Goal: Task Accomplishment & Management: Complete application form

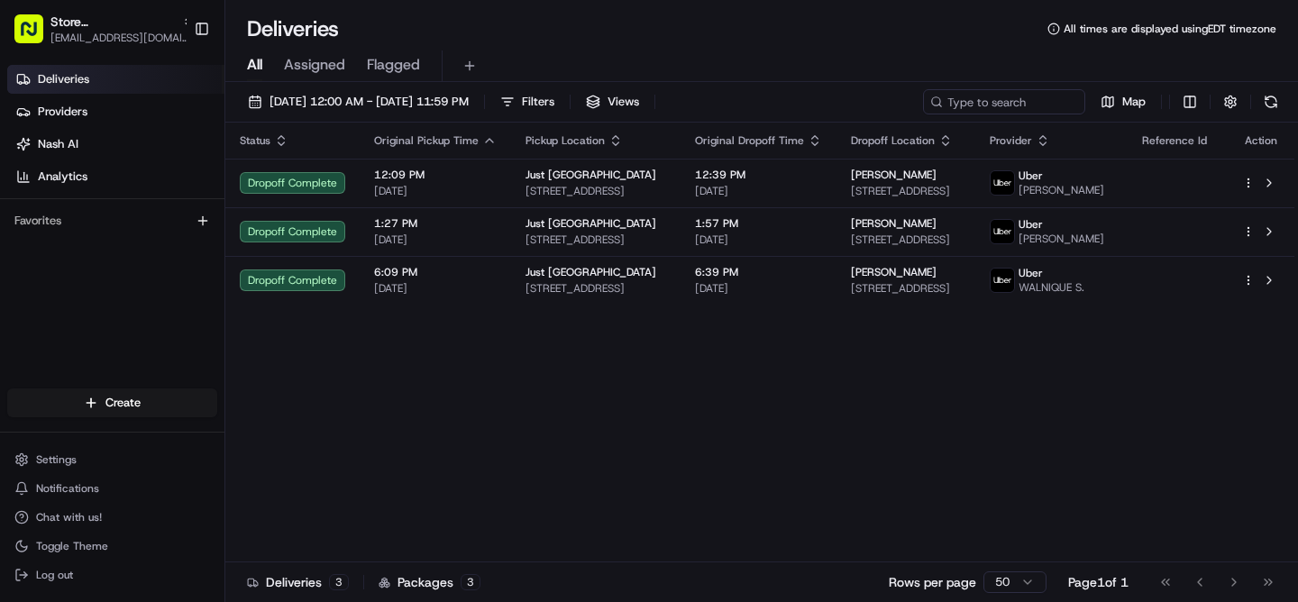
click at [103, 407] on html "Store [GEOGRAPHIC_DATA] (Just Salad) [EMAIL_ADDRESS][DOMAIN_NAME] Toggle Sideba…" at bounding box center [649, 301] width 1298 height 602
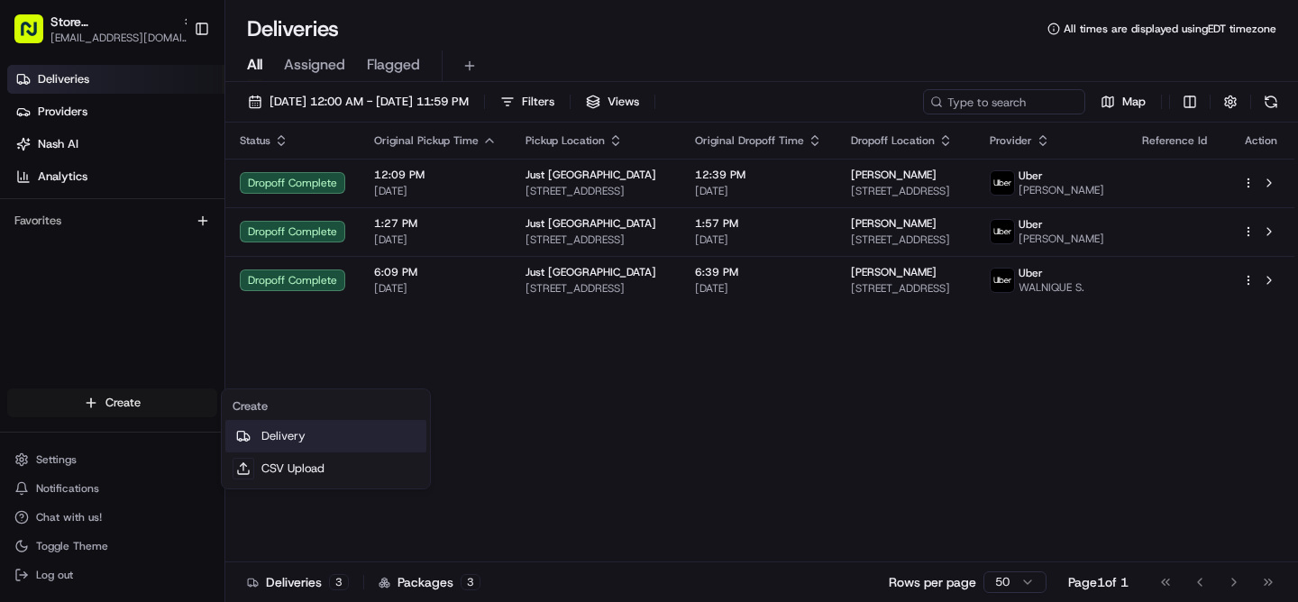
click at [260, 435] on link "Delivery" at bounding box center [325, 436] width 201 height 32
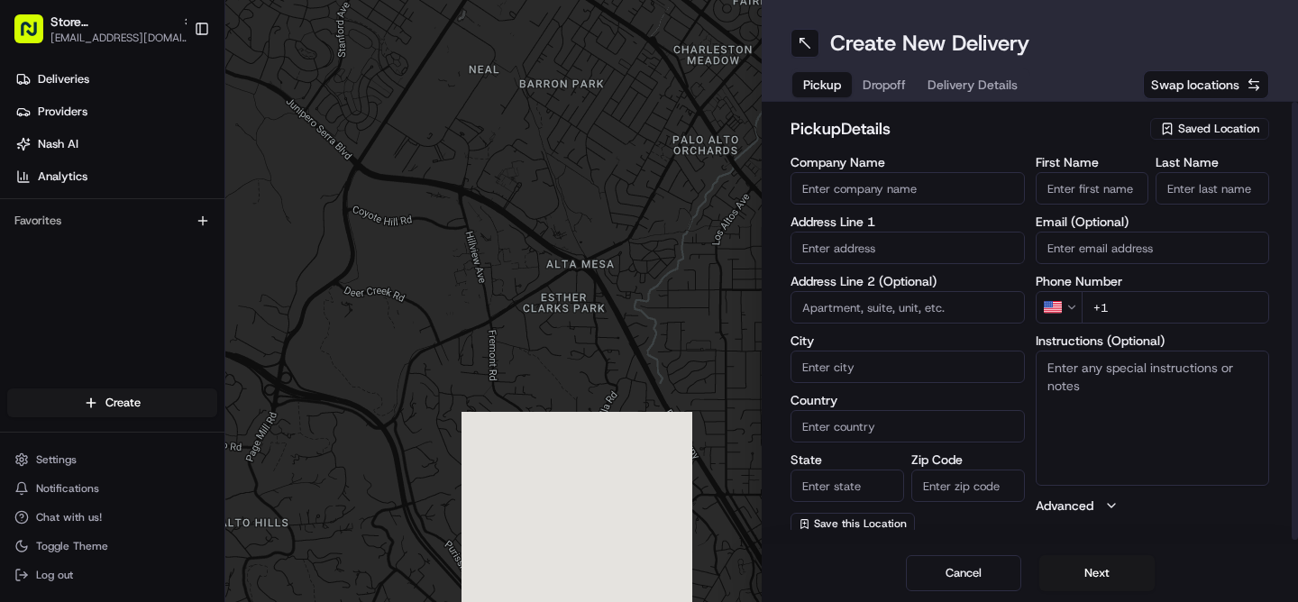
click at [1075, 186] on input "First Name" at bounding box center [1093, 188] width 114 height 32
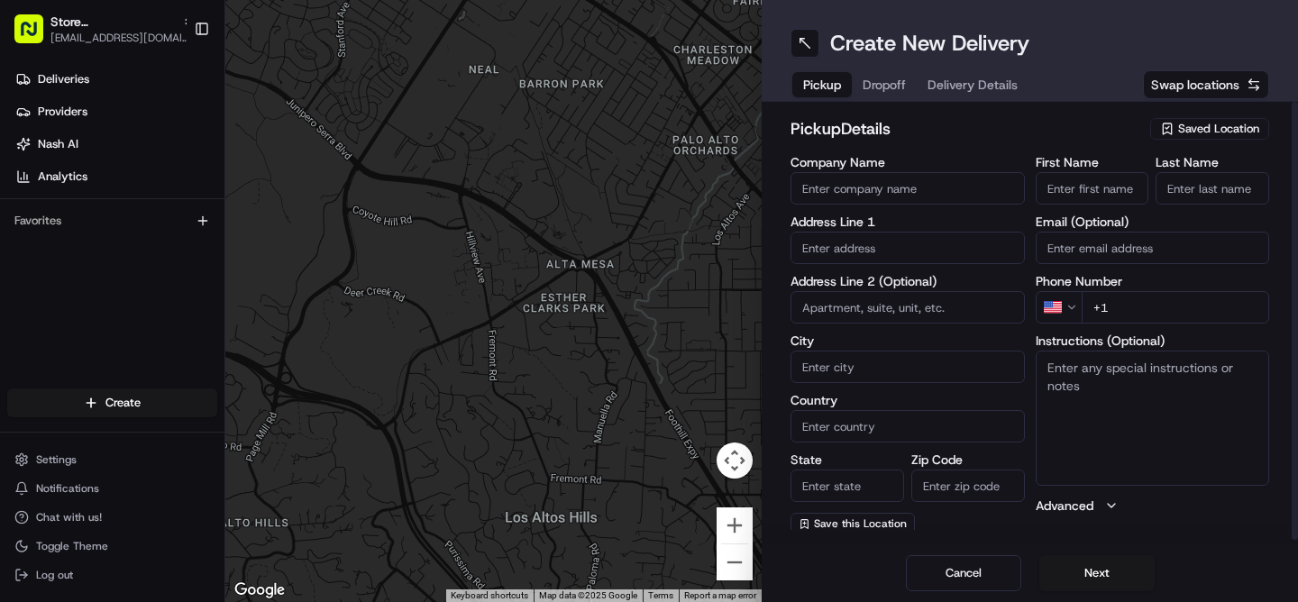
click at [1199, 127] on span "Saved Location" at bounding box center [1218, 129] width 81 height 16
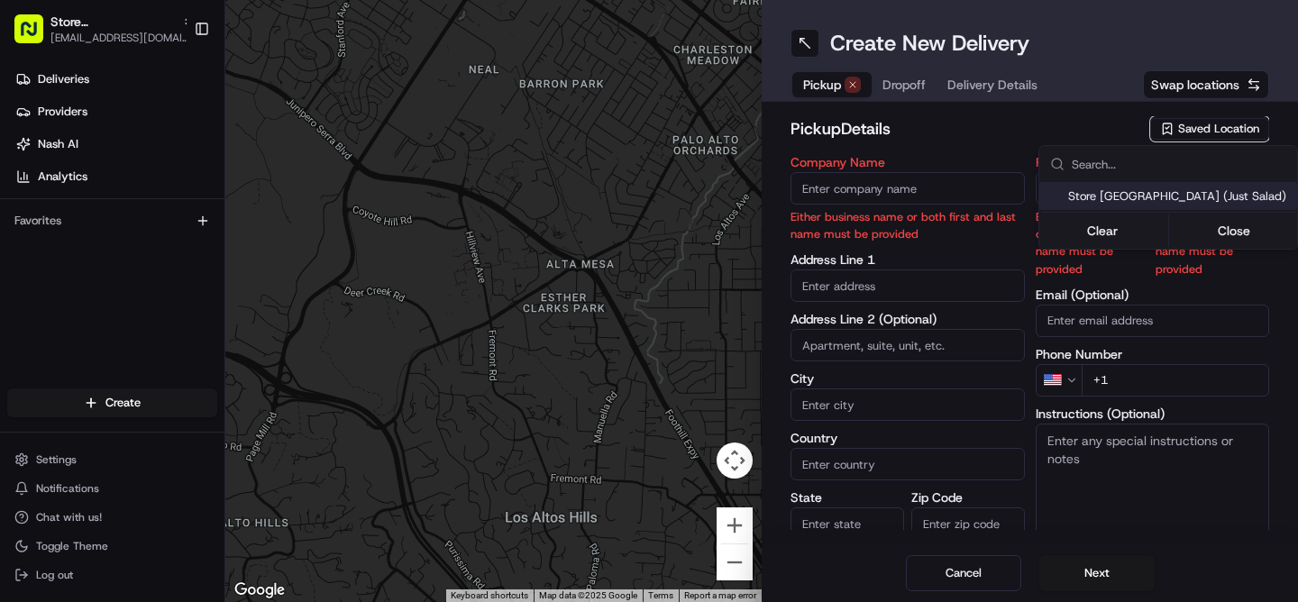
click at [1168, 194] on span "Store [GEOGRAPHIC_DATA] (Just Salad)" at bounding box center [1179, 196] width 222 height 16
type input "Store [GEOGRAPHIC_DATA] (Just Salad)"
type input "[STREET_ADDRESS]"
type input "Ste. 223"
type input "Boca Raton"
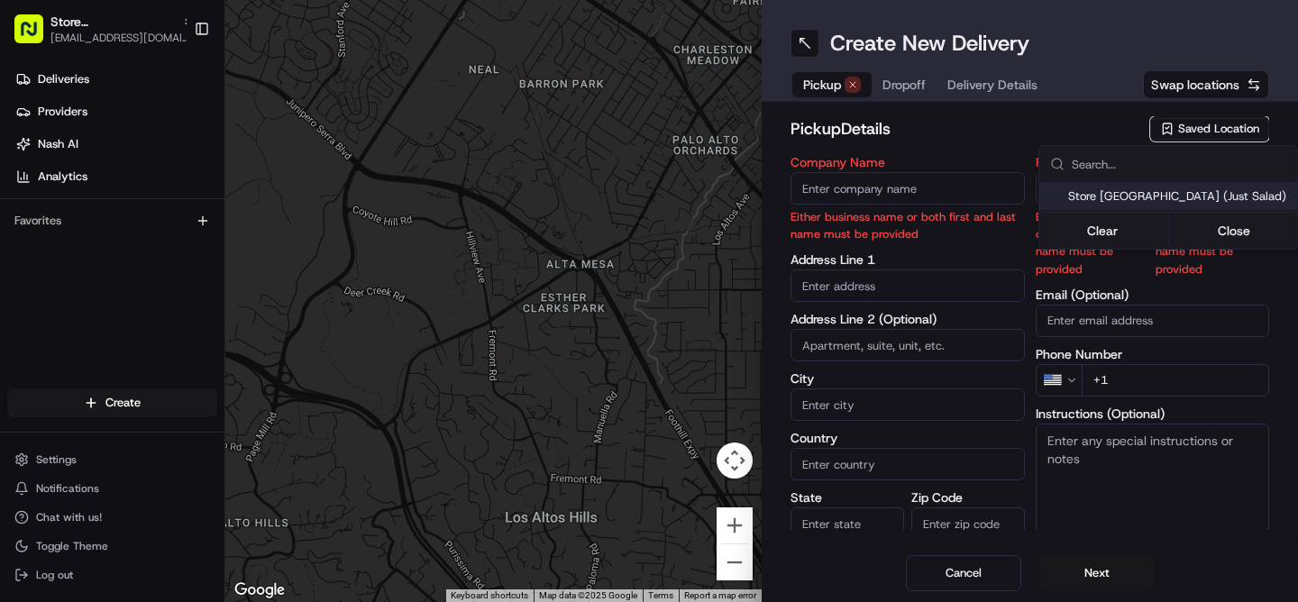
type input "US"
type input "FL"
type input "33486"
type input "[PHONE_NUMBER]"
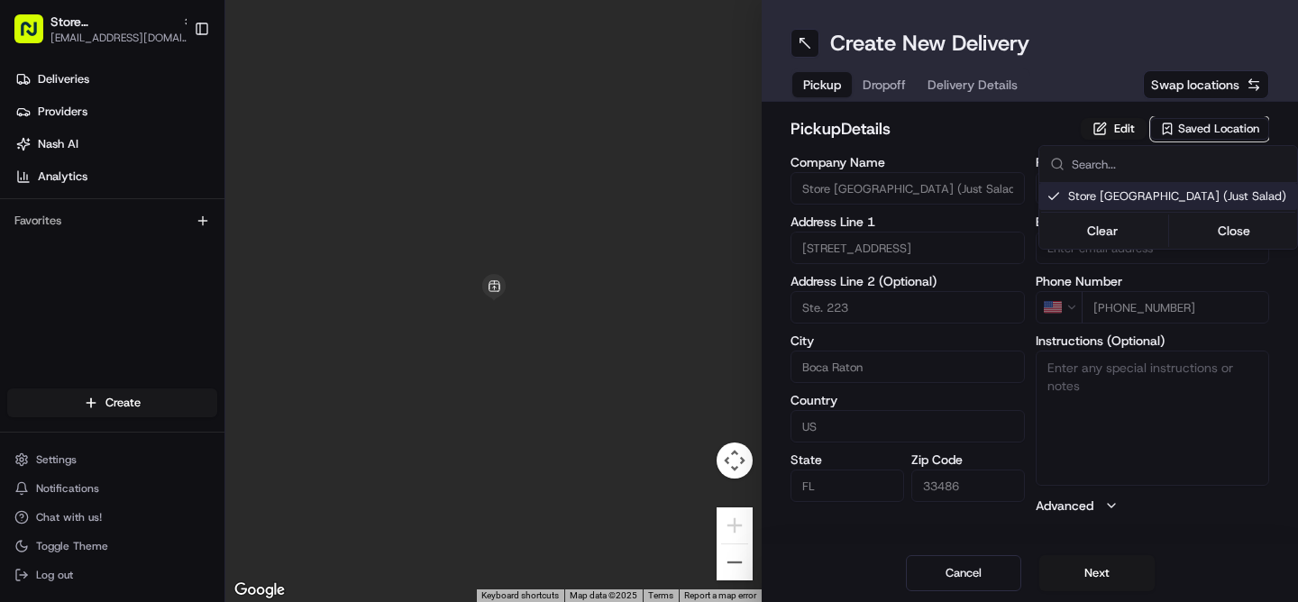
click at [1112, 581] on html "Store [GEOGRAPHIC_DATA] (Just Salad) [EMAIL_ADDRESS][DOMAIN_NAME] Toggle Sideba…" at bounding box center [649, 301] width 1298 height 602
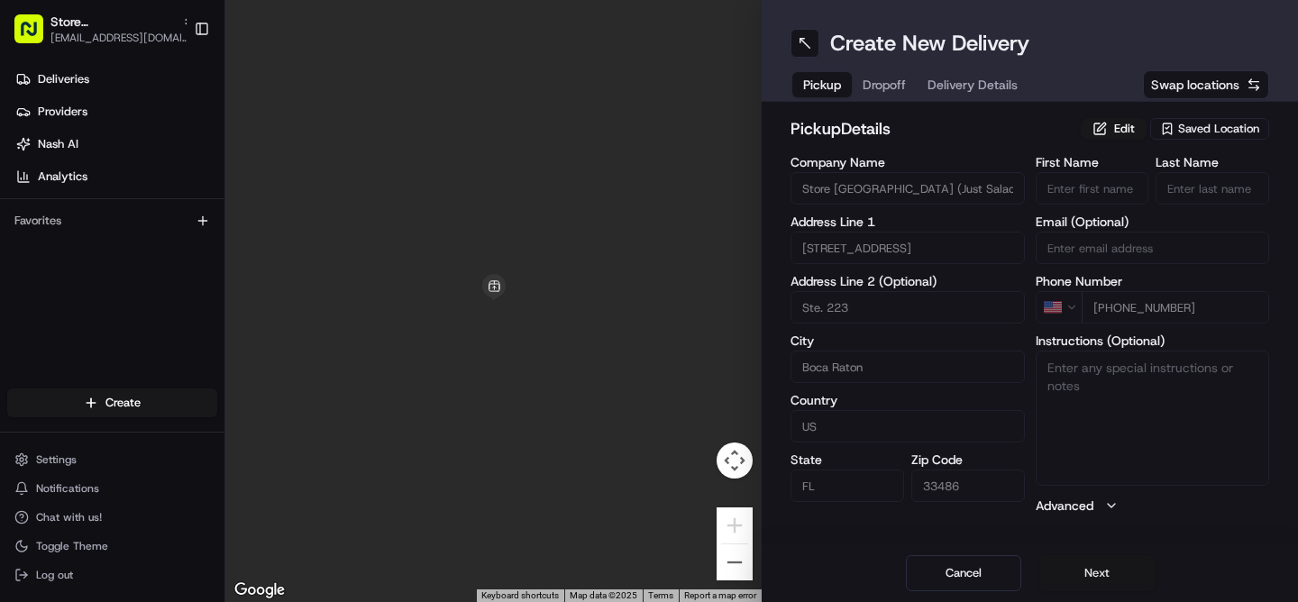
click at [1096, 578] on button "Next" at bounding box center [1096, 573] width 115 height 36
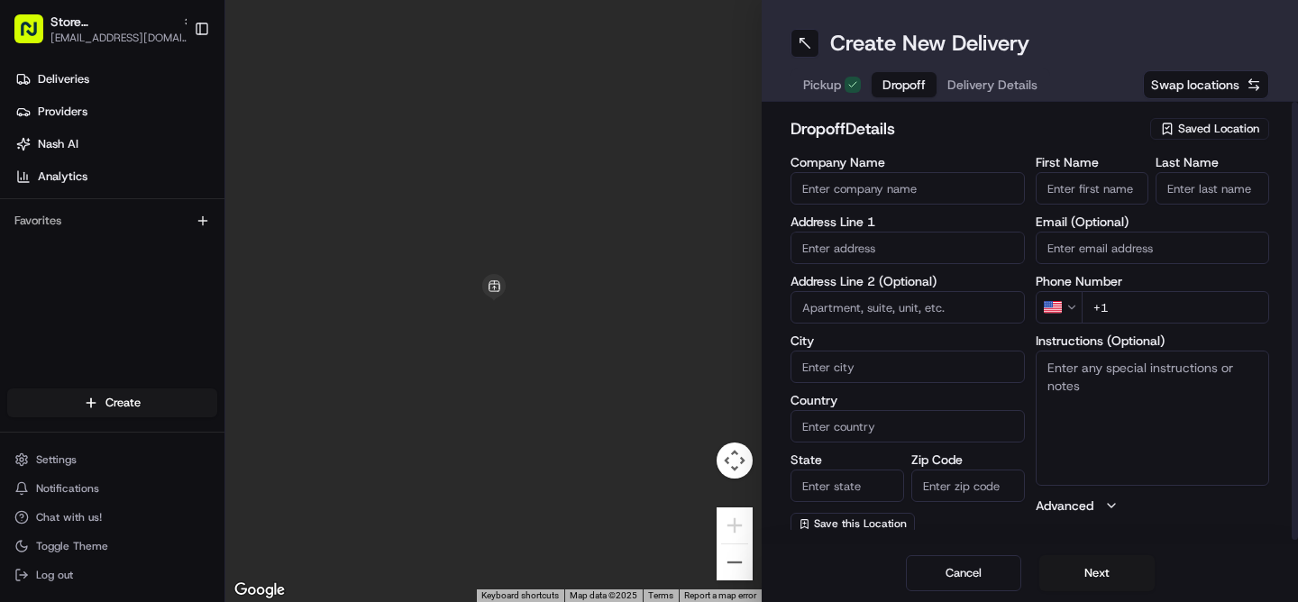
click at [1077, 197] on input "First Name" at bounding box center [1093, 188] width 114 height 32
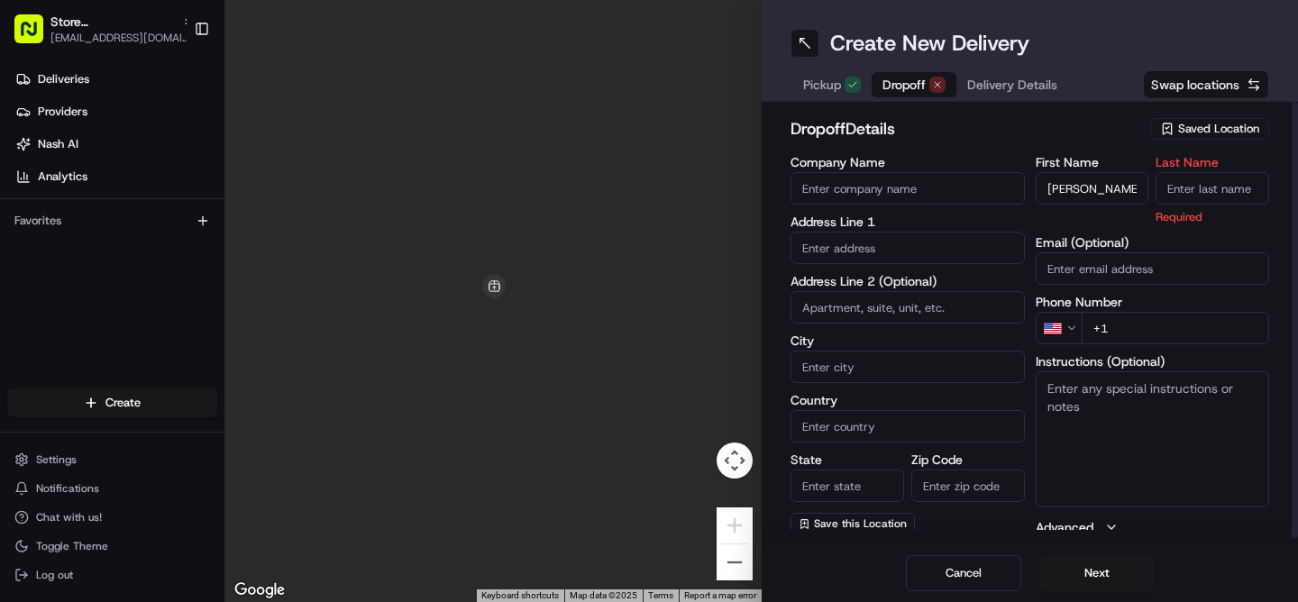
click at [1082, 192] on input "[PERSON_NAME]" at bounding box center [1093, 188] width 114 height 32
paste input
type input "[PERSON_NAME]"
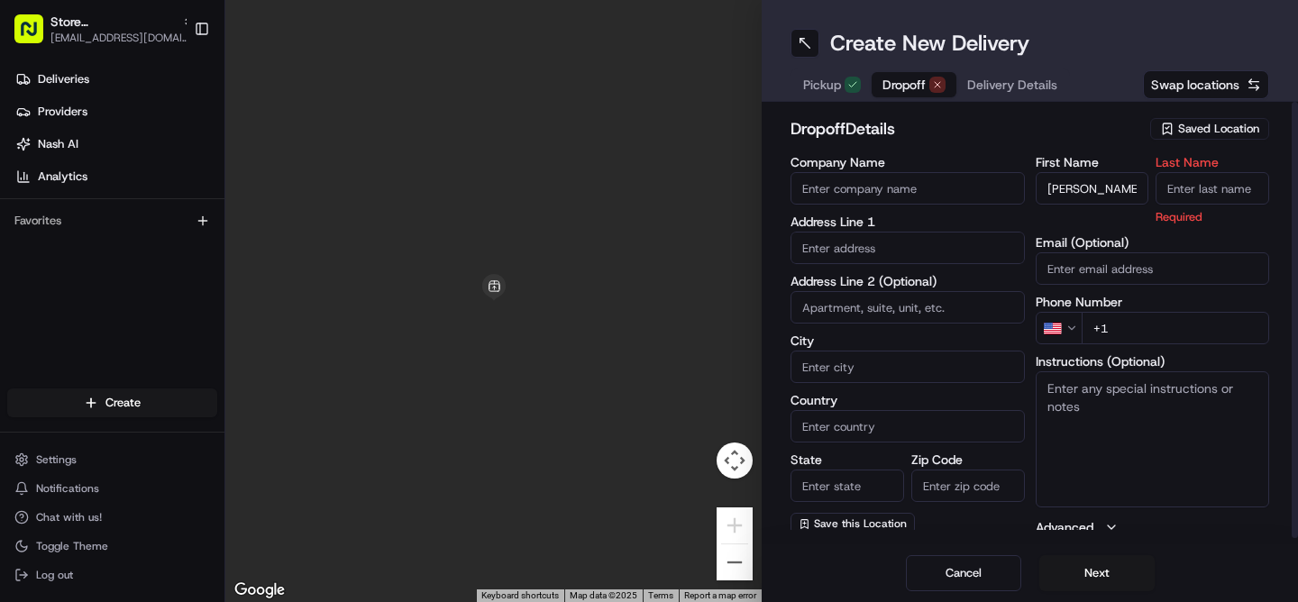
click at [1234, 186] on input "Last Name" at bounding box center [1213, 188] width 114 height 32
type input "V"
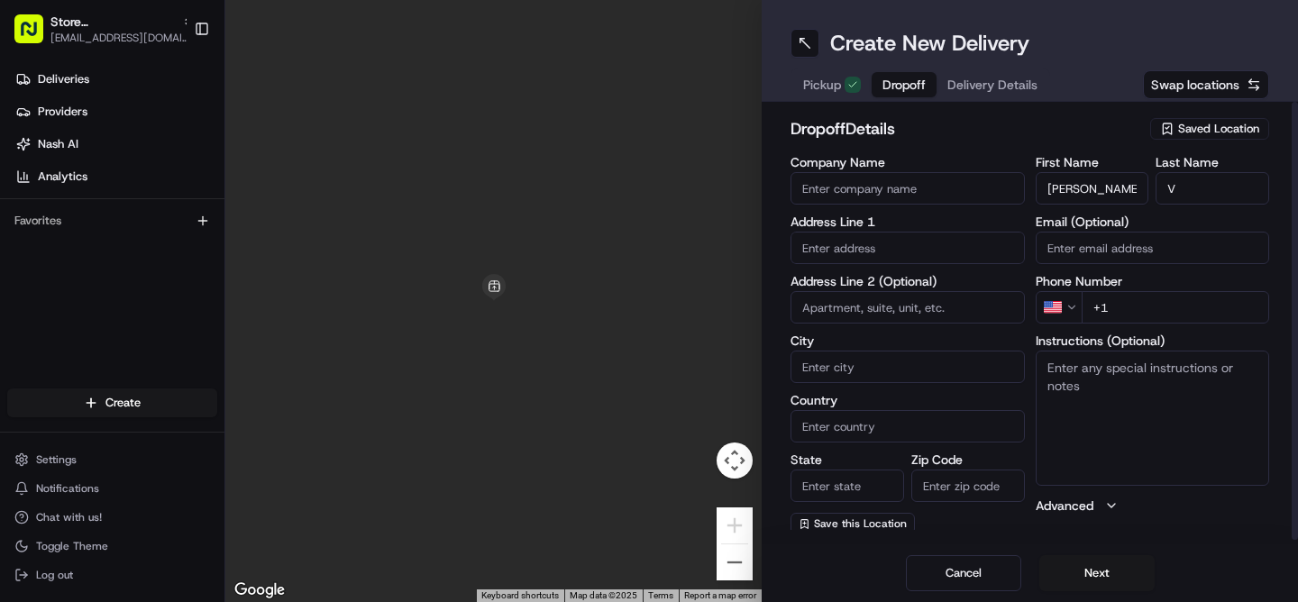
click at [1138, 342] on div "First Name [PERSON_NAME] Last Name V Email (Optional) Phone Number US +1 Instru…" at bounding box center [1153, 345] width 234 height 379
type input "[PHONE_NUMBER]"
click at [1157, 398] on textarea "Instructions (Optional)" at bounding box center [1153, 418] width 234 height 135
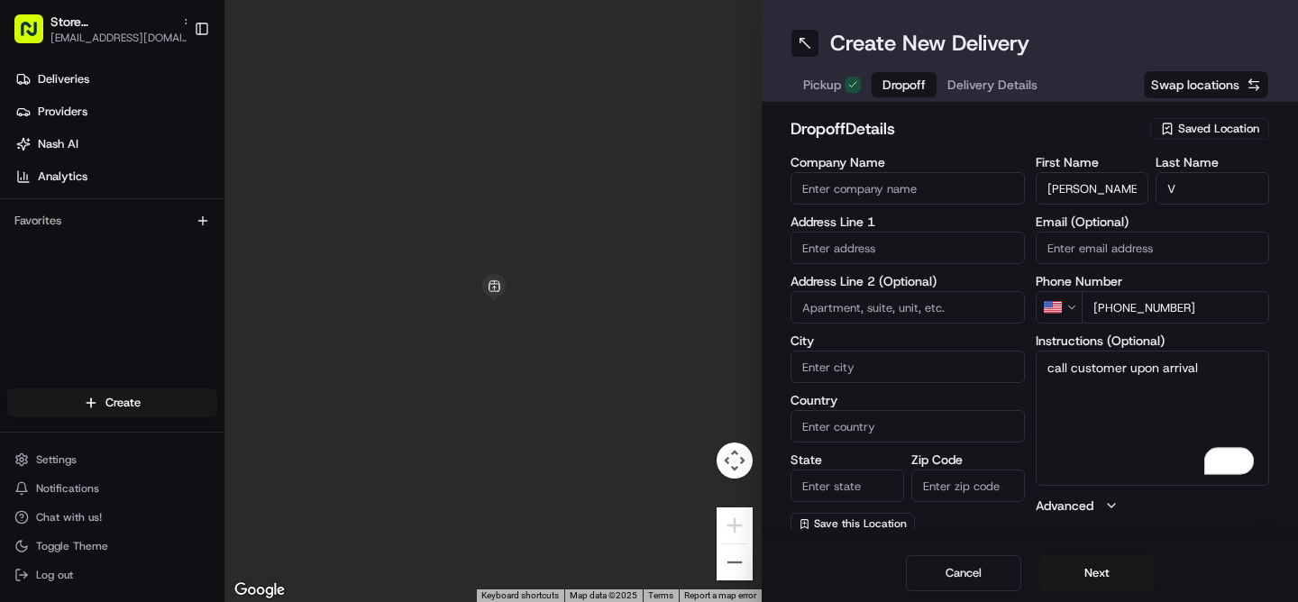
type textarea "call customer upon arrival"
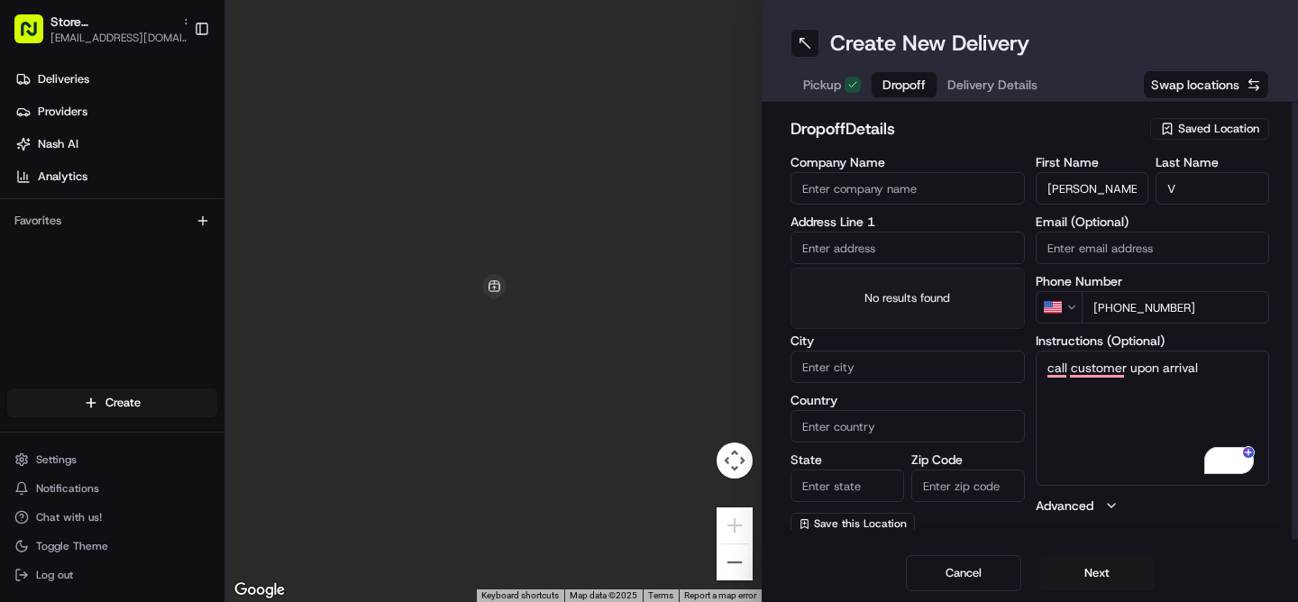
click at [856, 252] on input "text" at bounding box center [908, 248] width 234 height 32
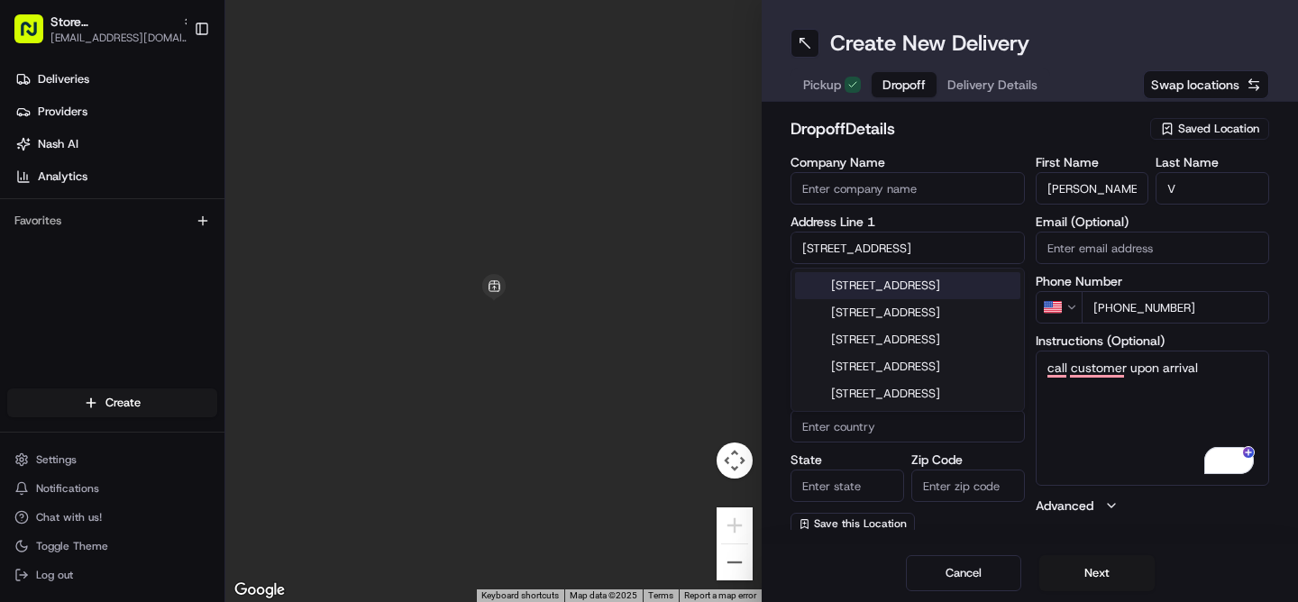
click at [926, 298] on div "[STREET_ADDRESS]" at bounding box center [907, 285] width 225 height 27
type input "[STREET_ADDRESS]"
type input "Boca Raton"
type input "[GEOGRAPHIC_DATA]"
type input "FL"
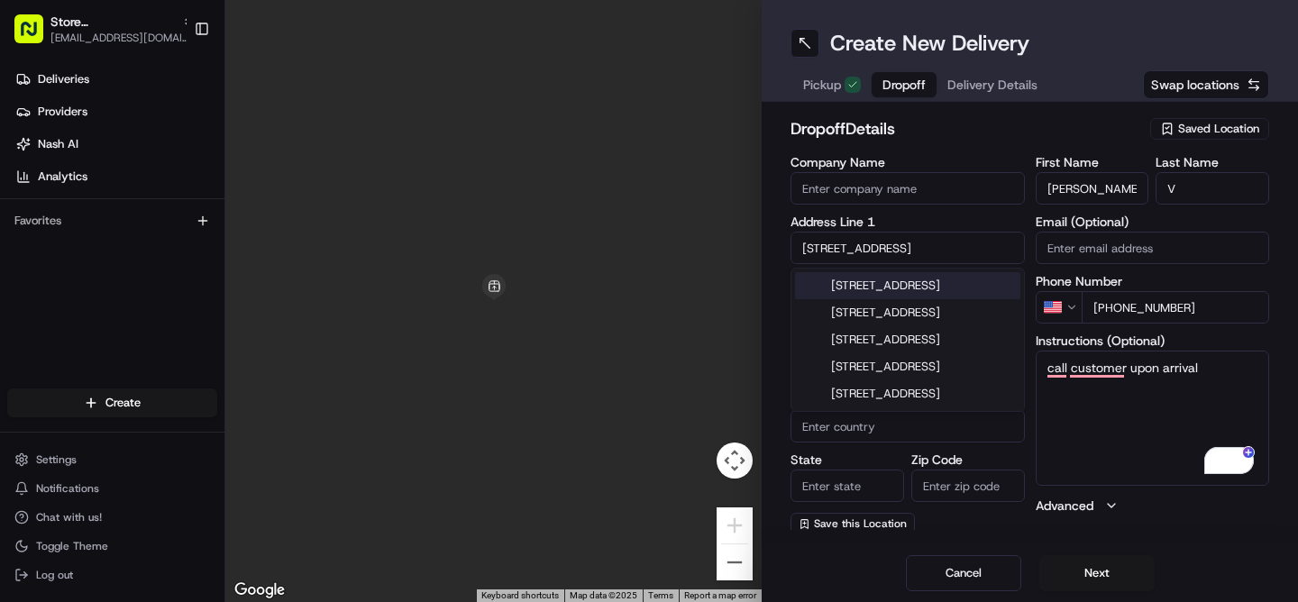
type input "33434"
type input "[STREET_ADDRESS]"
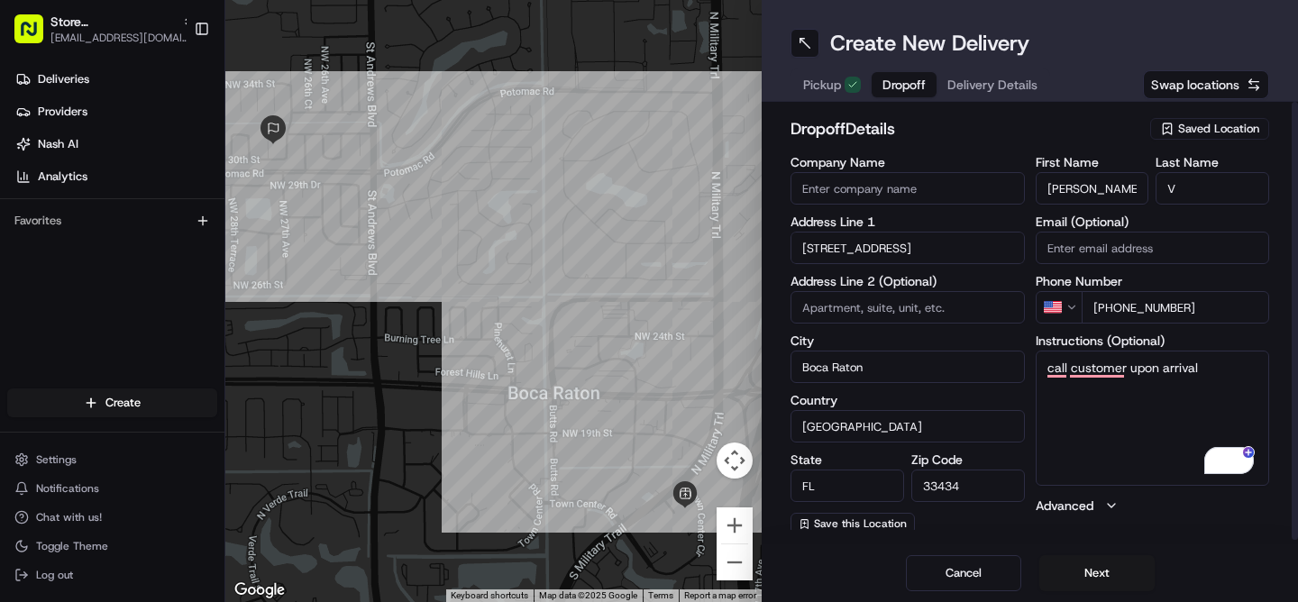
click at [901, 311] on input at bounding box center [908, 307] width 234 height 32
click at [1143, 443] on textarea "call customer upon arrival" at bounding box center [1153, 418] width 234 height 135
click at [1082, 579] on button "Next" at bounding box center [1096, 573] width 115 height 36
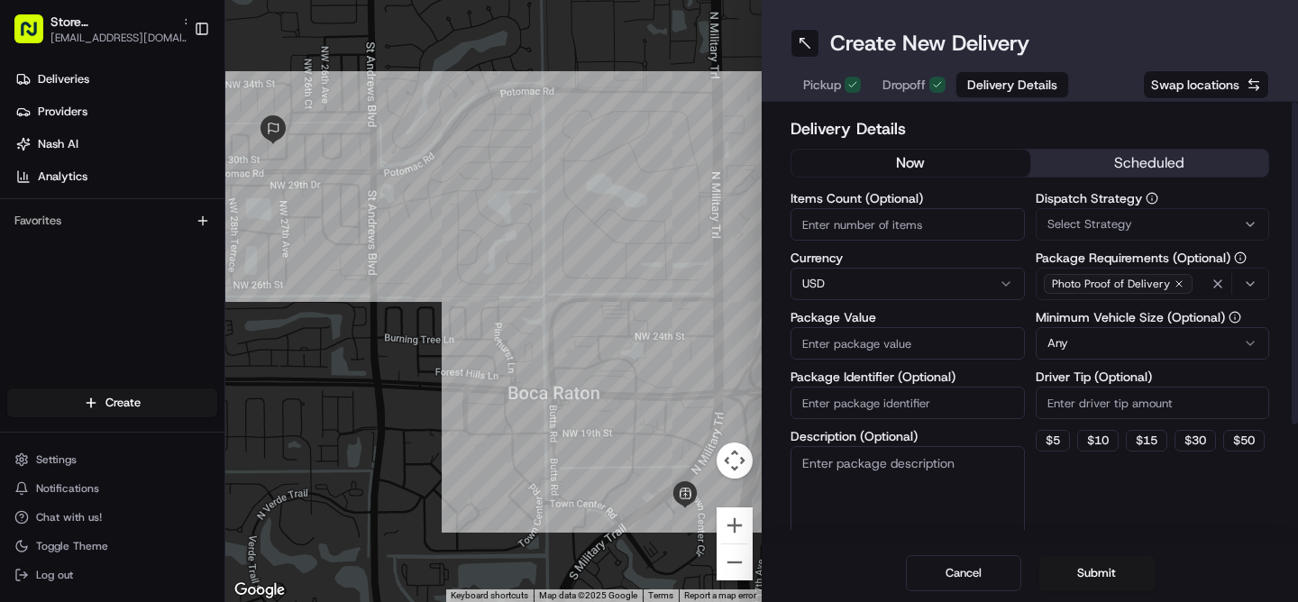
click at [819, 227] on input "Items Count (Optional)" at bounding box center [908, 224] width 234 height 32
type input "2"
click at [865, 352] on input "Package Value" at bounding box center [908, 343] width 234 height 32
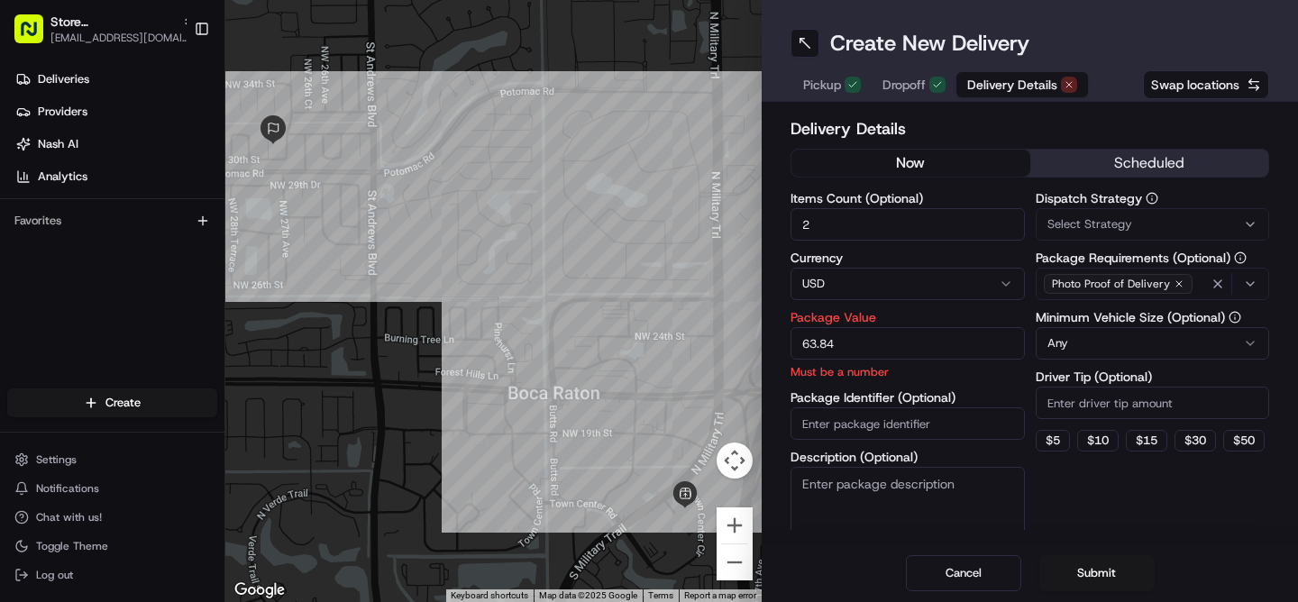
type input "63.84"
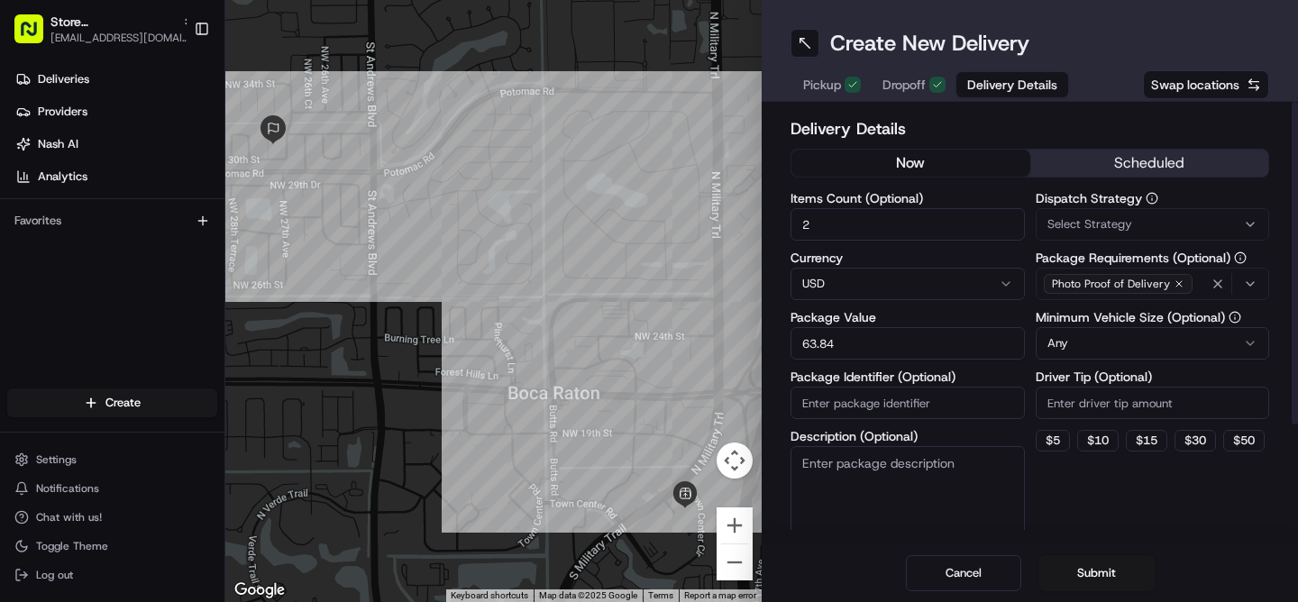
click at [873, 405] on input "Package Identifier (Optional)" at bounding box center [908, 403] width 234 height 32
paste input "44237"
type input "44237"
click at [846, 500] on textarea "Description (Optional)" at bounding box center [908, 496] width 234 height 101
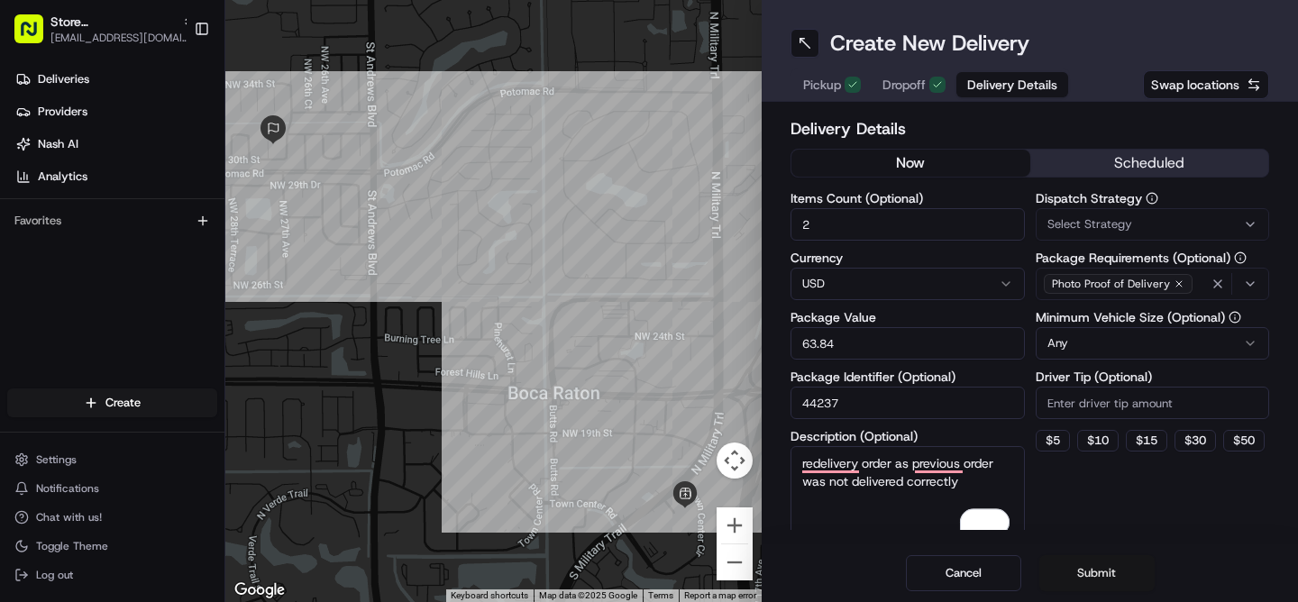
type textarea "redelivery order as previous order was not delivered correctly"
click at [1106, 581] on button "Submit" at bounding box center [1096, 573] width 115 height 36
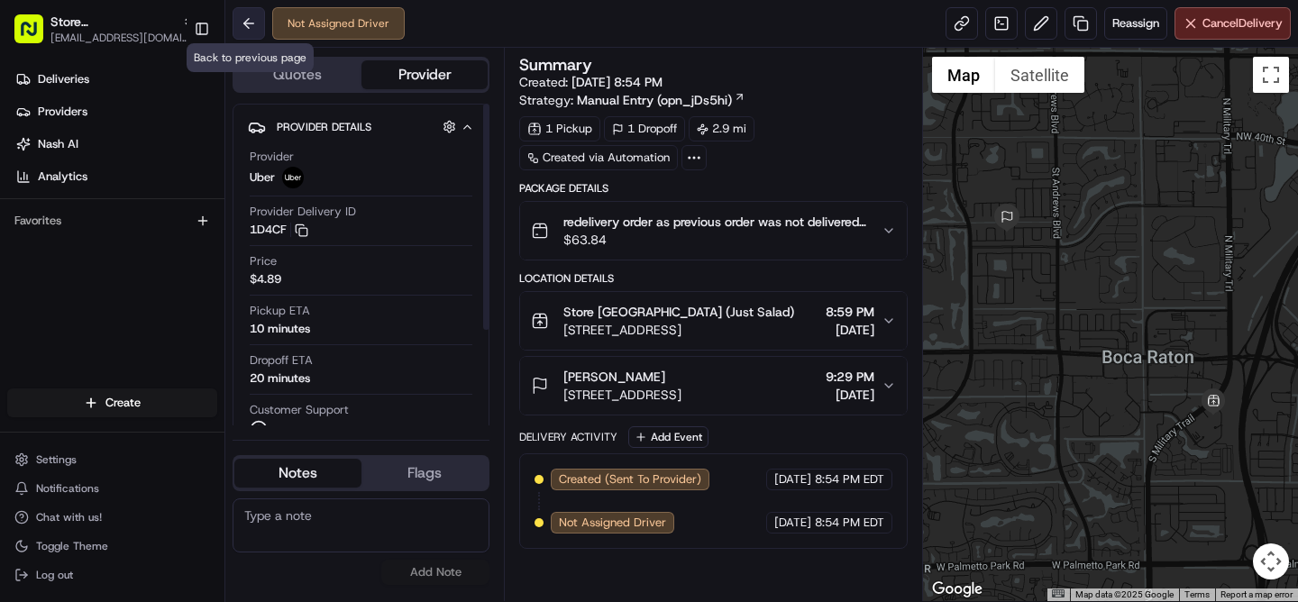
click at [251, 23] on button at bounding box center [249, 23] width 32 height 32
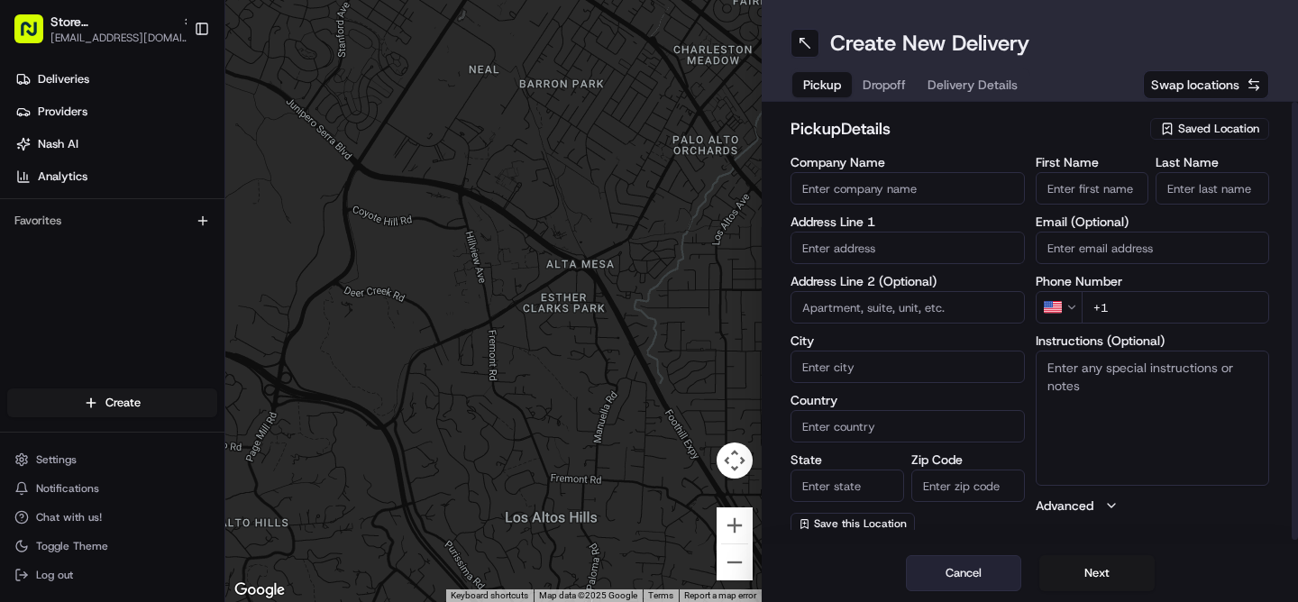
click at [964, 575] on button "Cancel" at bounding box center [963, 573] width 115 height 36
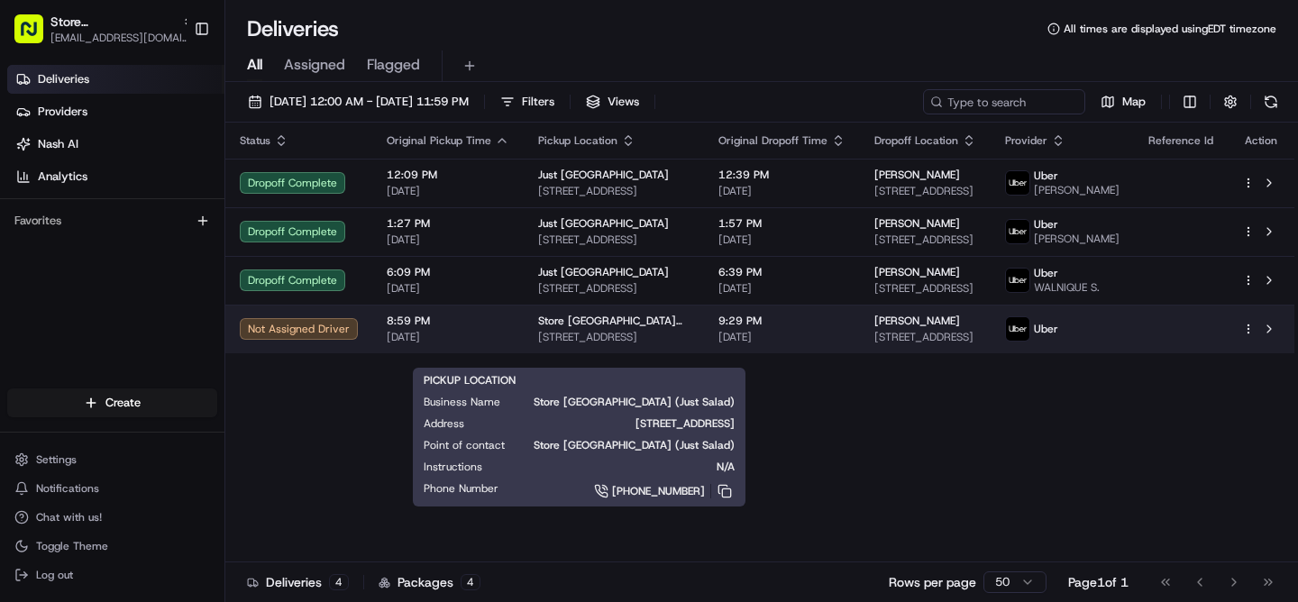
click at [582, 344] on span "[STREET_ADDRESS]" at bounding box center [613, 337] width 151 height 14
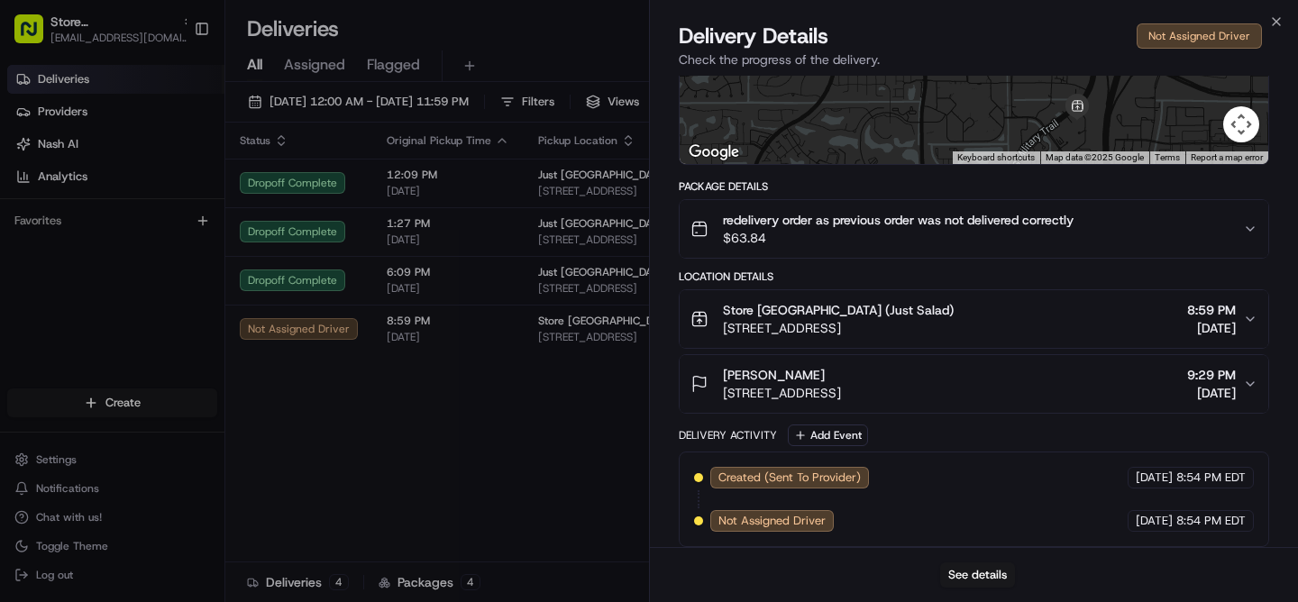
scroll to position [252, 0]
click at [820, 224] on span "redelivery order as previous order was not delivered correctly" at bounding box center [898, 219] width 351 height 18
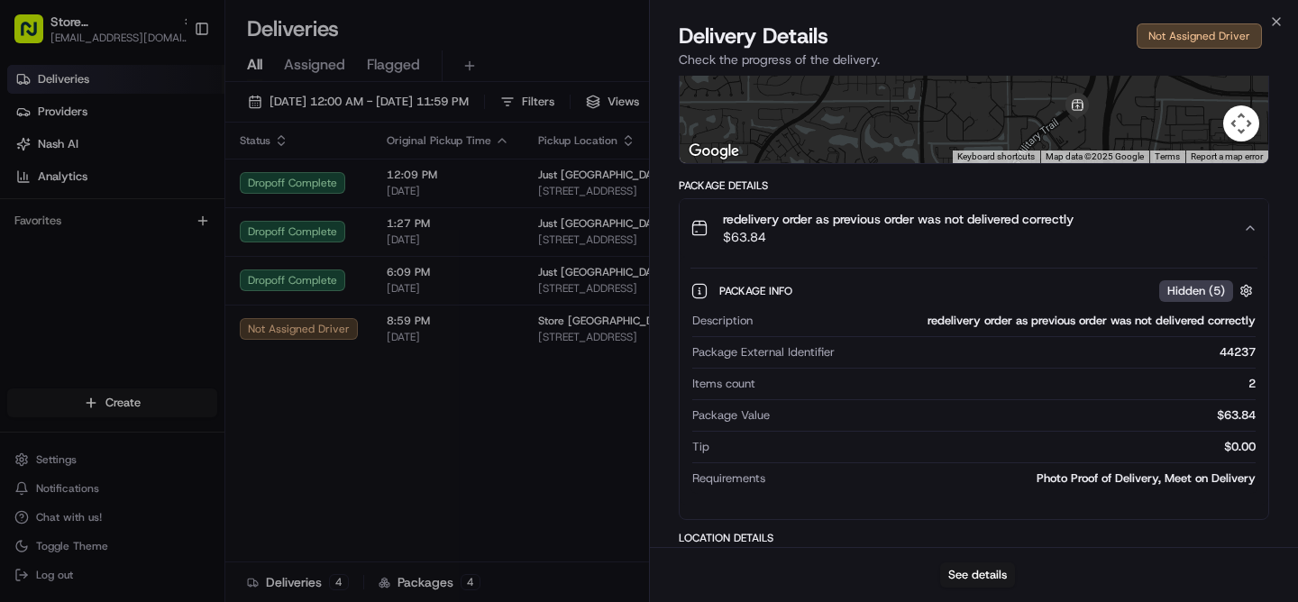
click at [849, 228] on span "$63.84" at bounding box center [898, 237] width 351 height 18
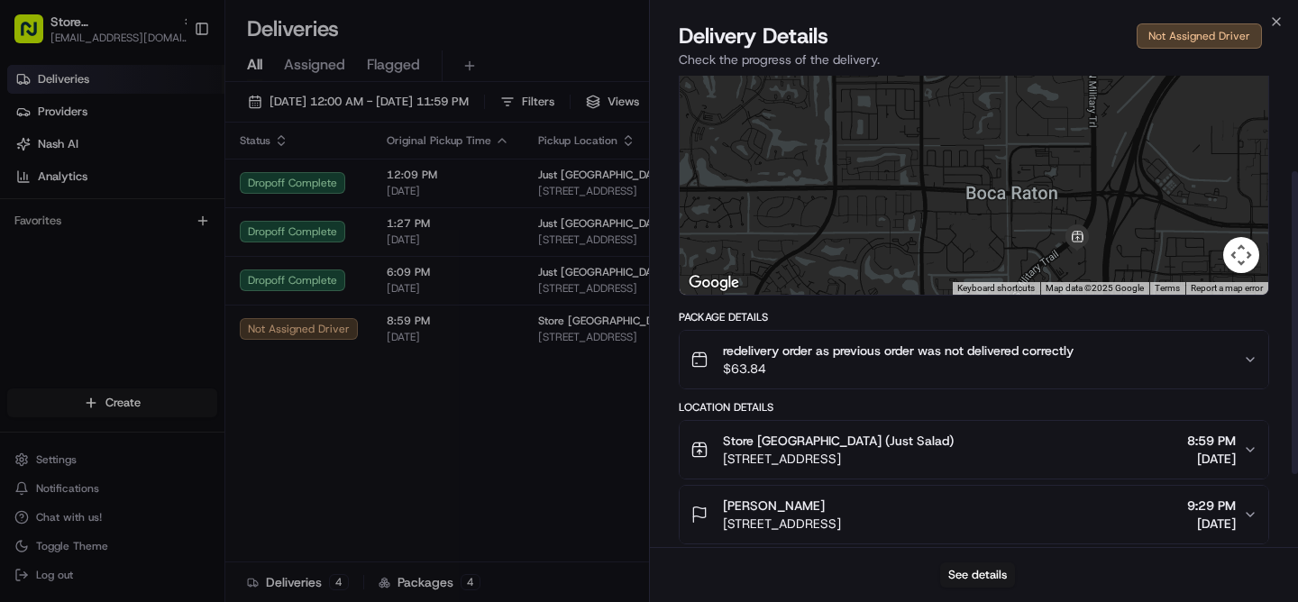
scroll to position [117, 0]
